Goal: Transaction & Acquisition: Purchase product/service

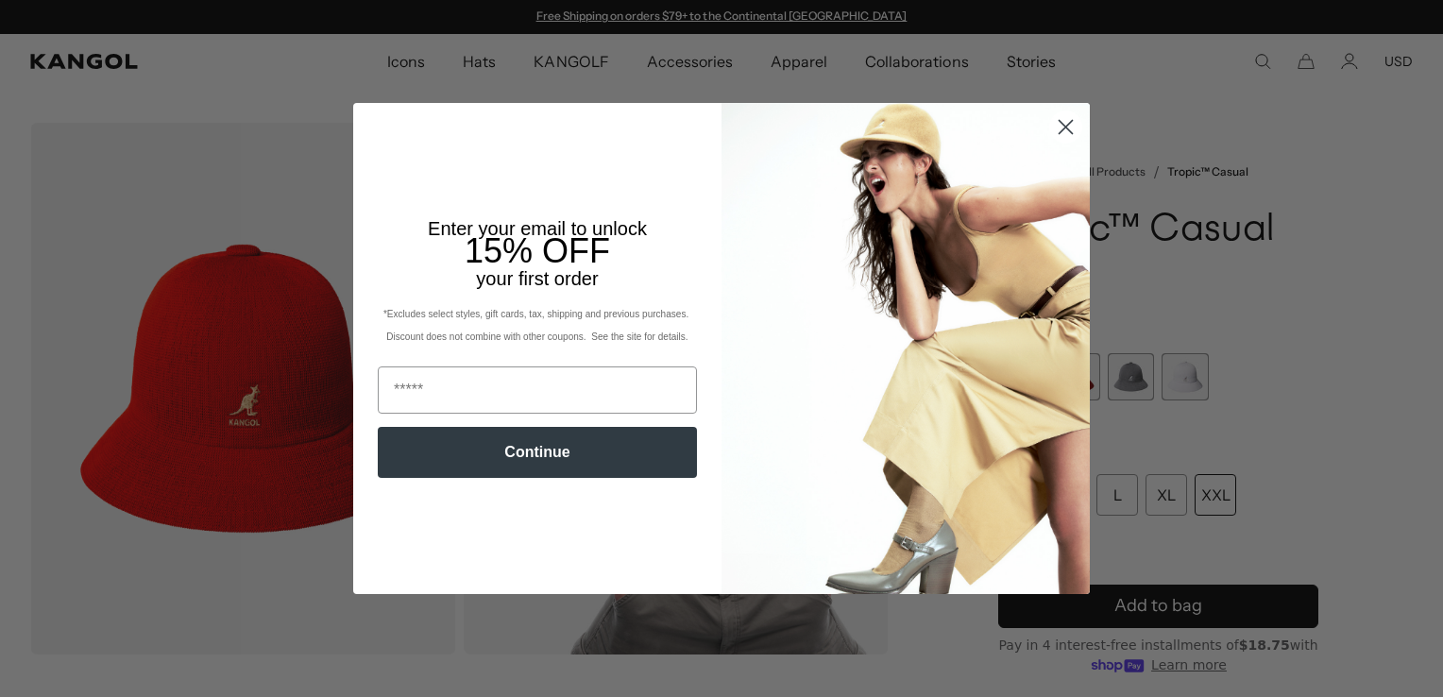
scroll to position [0, 389]
click at [1060, 123] on icon "Close dialog" at bounding box center [1066, 126] width 13 height 13
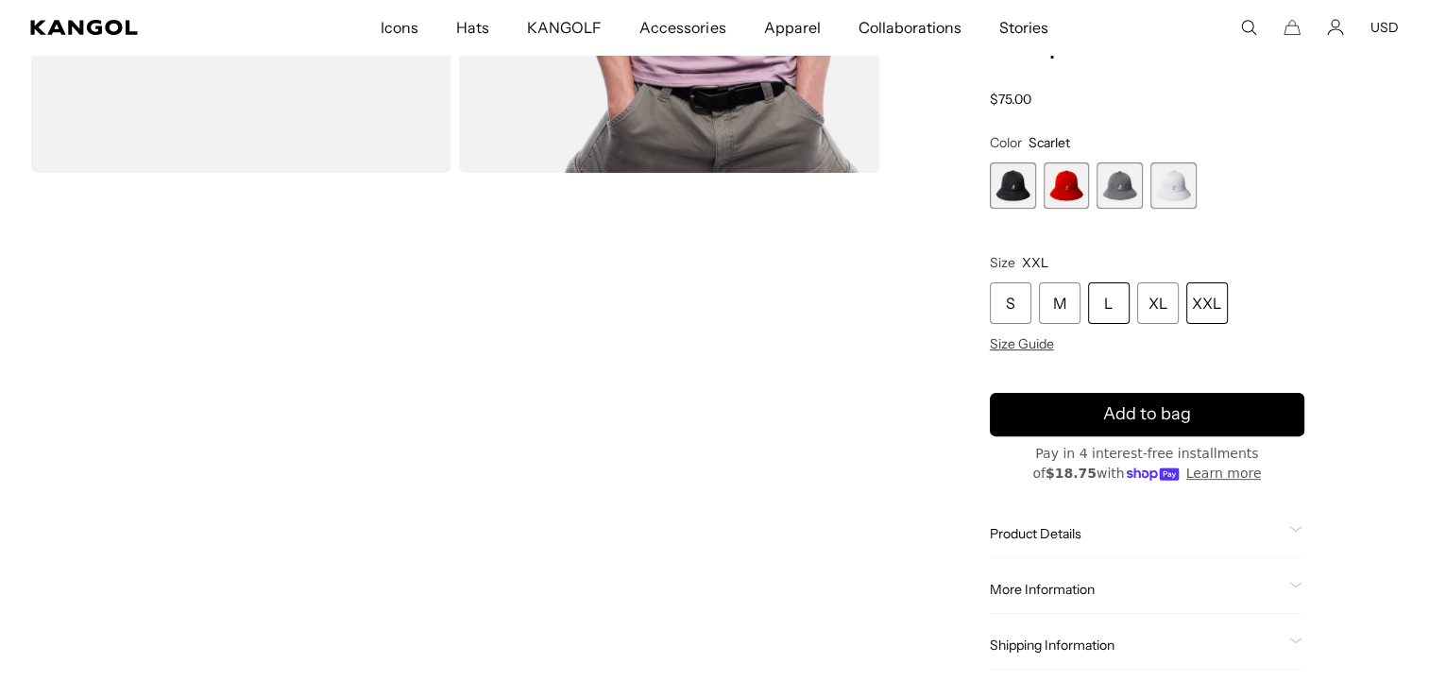
click at [1108, 296] on div "L" at bounding box center [1109, 303] width 42 height 42
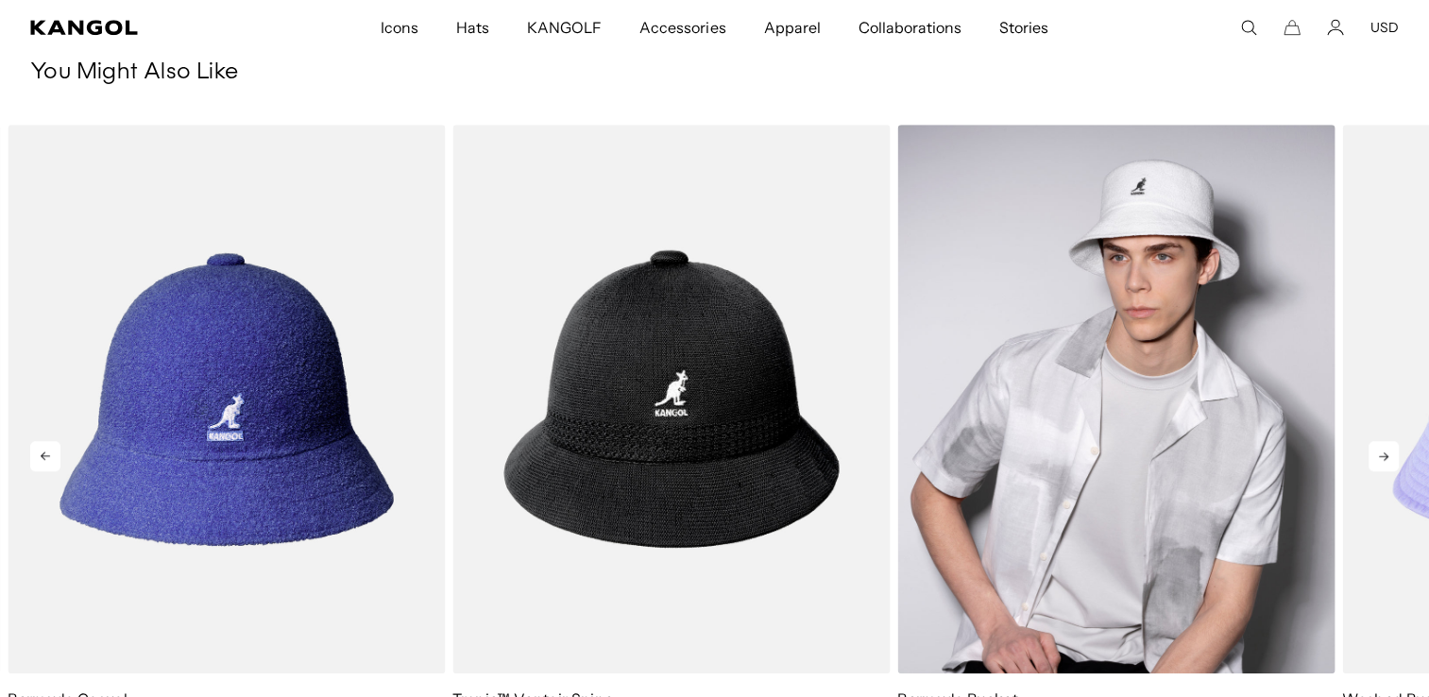
scroll to position [0, 389]
click at [1238, 498] on img "3 of 5" at bounding box center [1115, 399] width 437 height 549
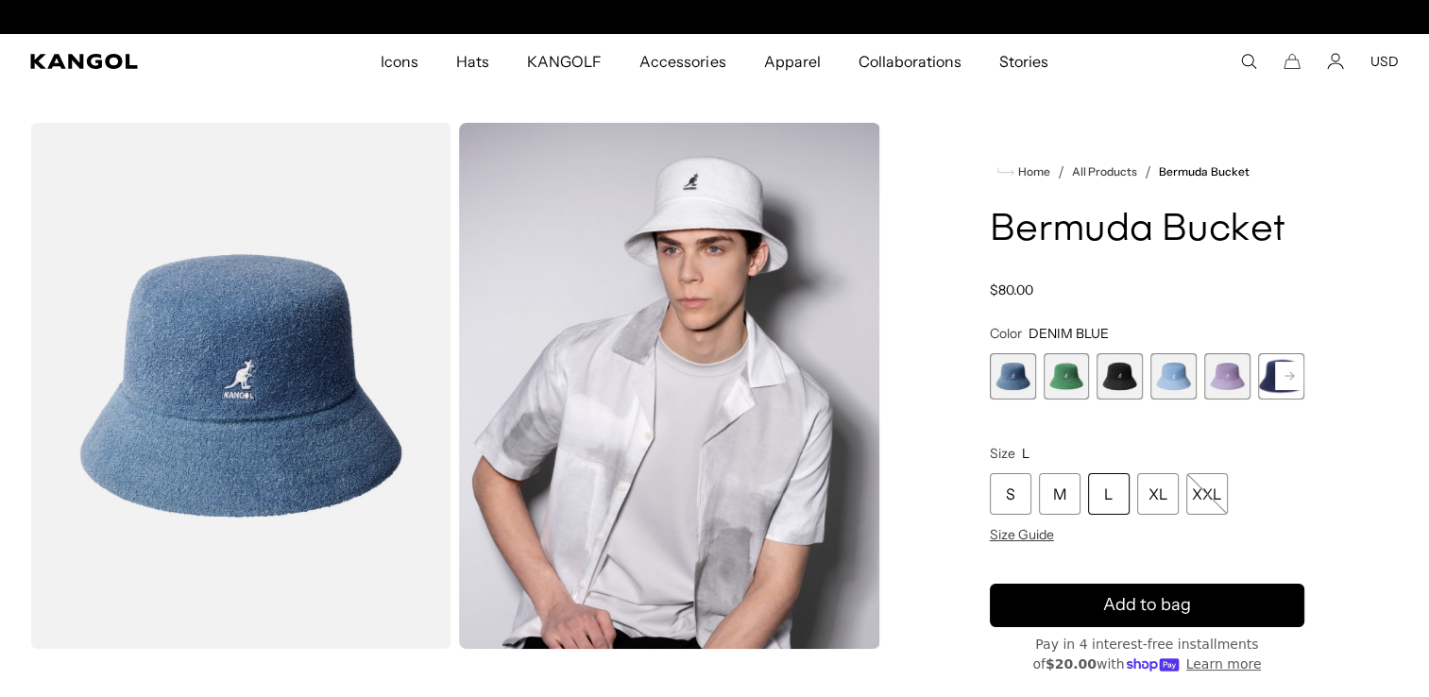
scroll to position [0, 389]
click at [1284, 376] on rect at bounding box center [1289, 376] width 28 height 28
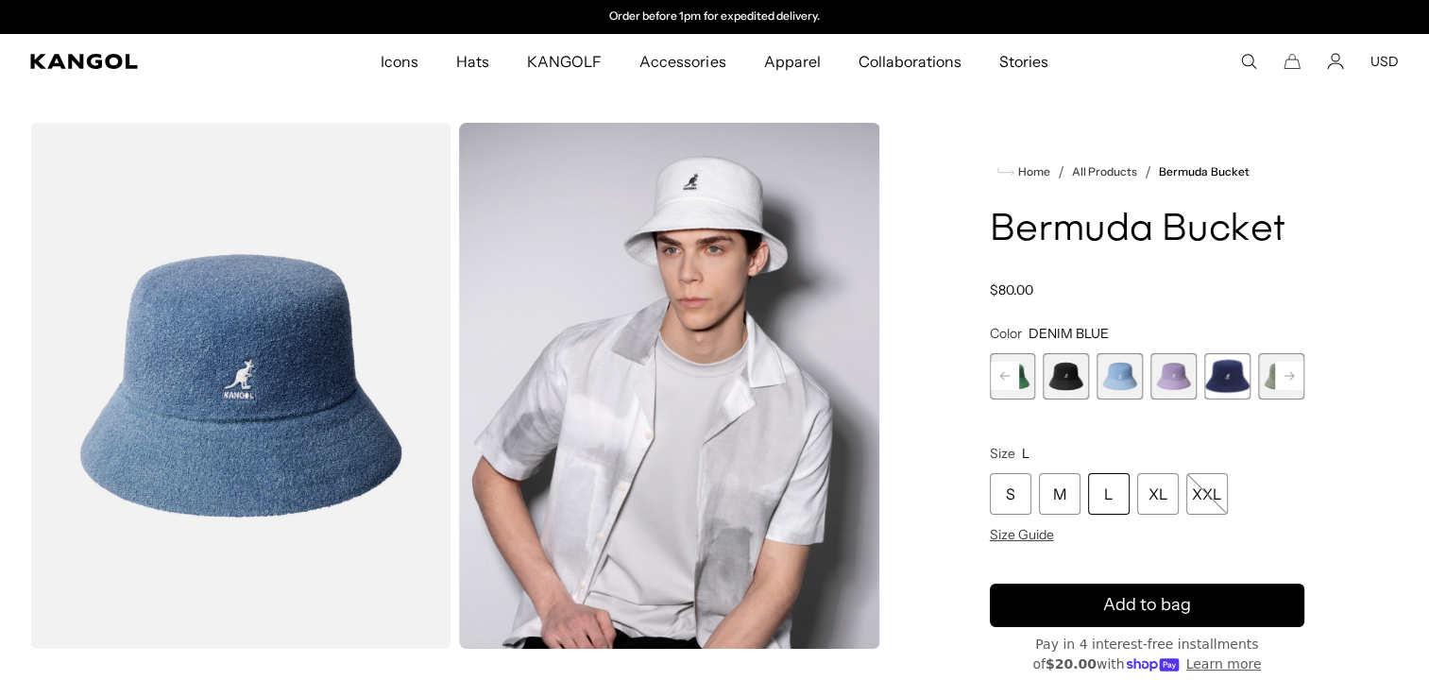
click at [1284, 376] on rect at bounding box center [1289, 376] width 28 height 28
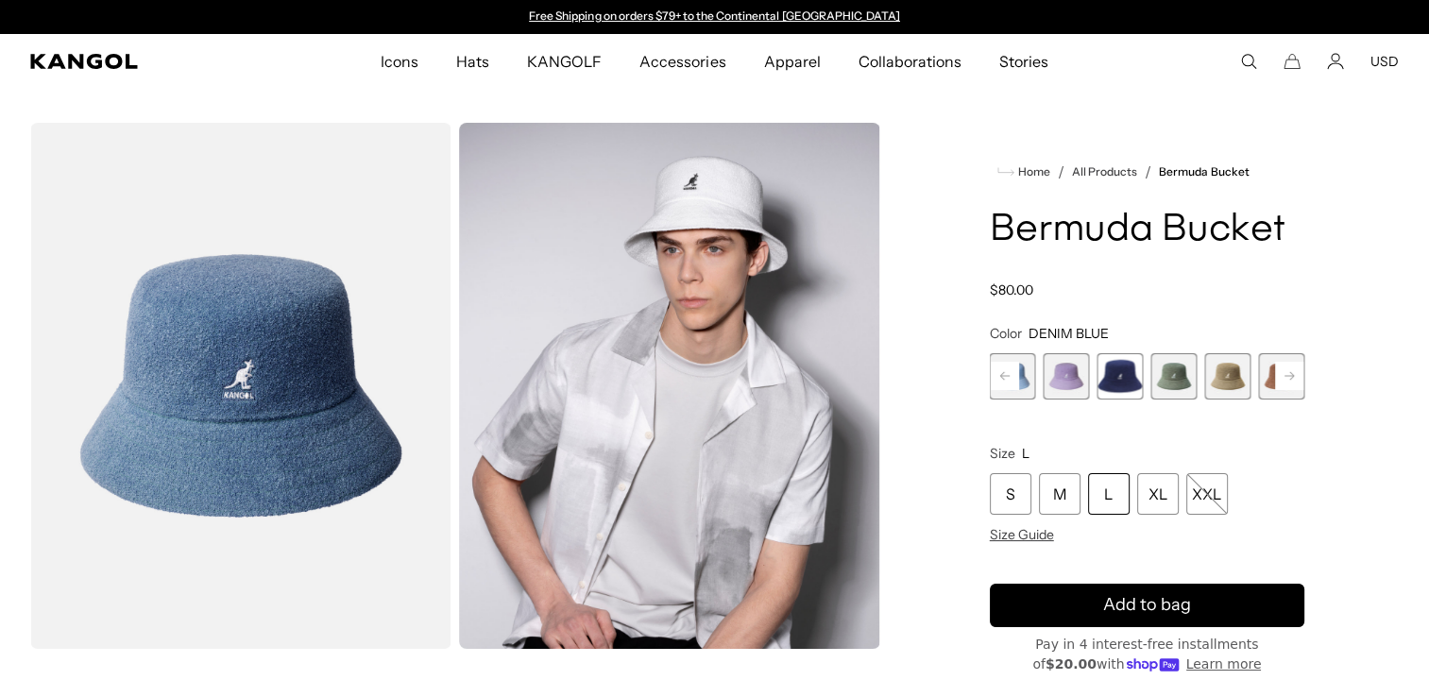
click at [1284, 376] on rect at bounding box center [1289, 376] width 28 height 28
click at [1284, 376] on span "11 of 11" at bounding box center [1281, 376] width 46 height 46
